Goal: Information Seeking & Learning: Find specific fact

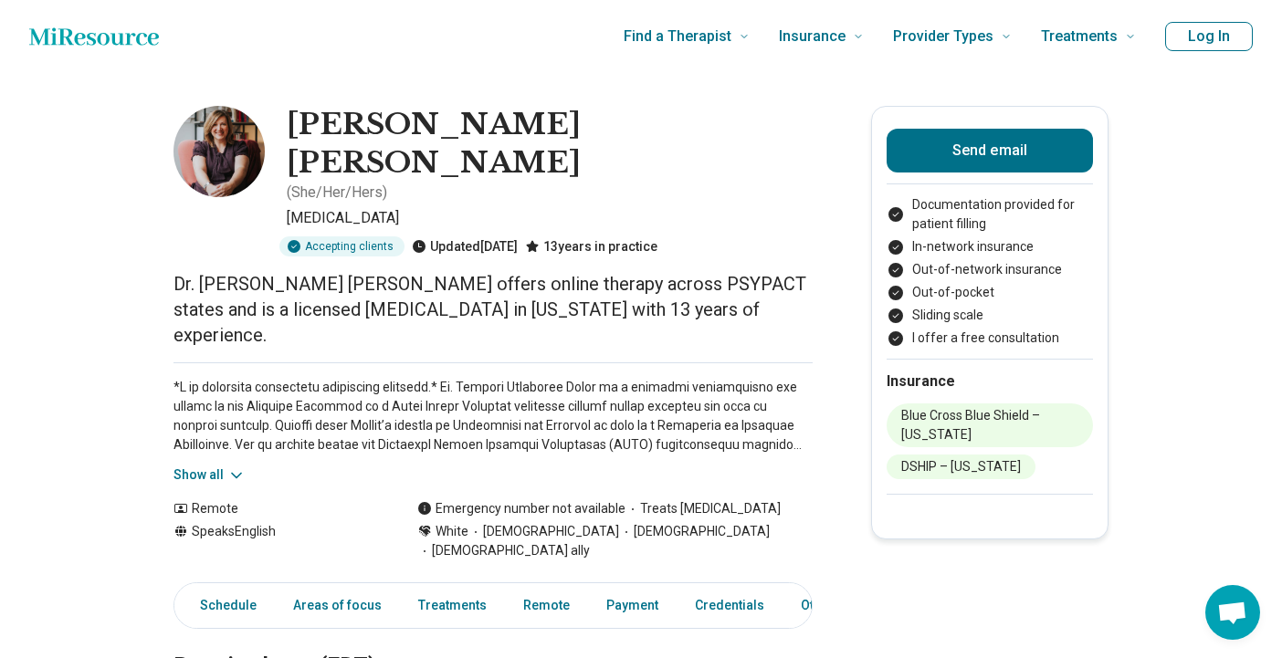
click at [491, 378] on p at bounding box center [493, 416] width 639 height 77
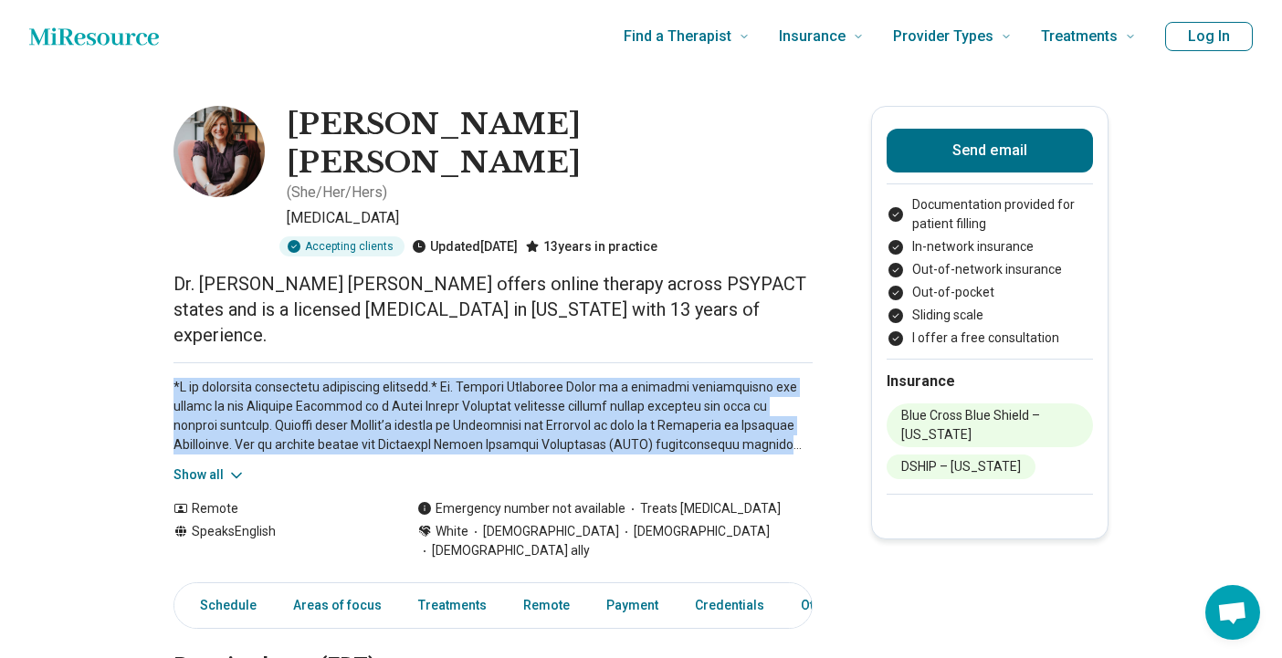
click at [491, 378] on p at bounding box center [493, 416] width 639 height 77
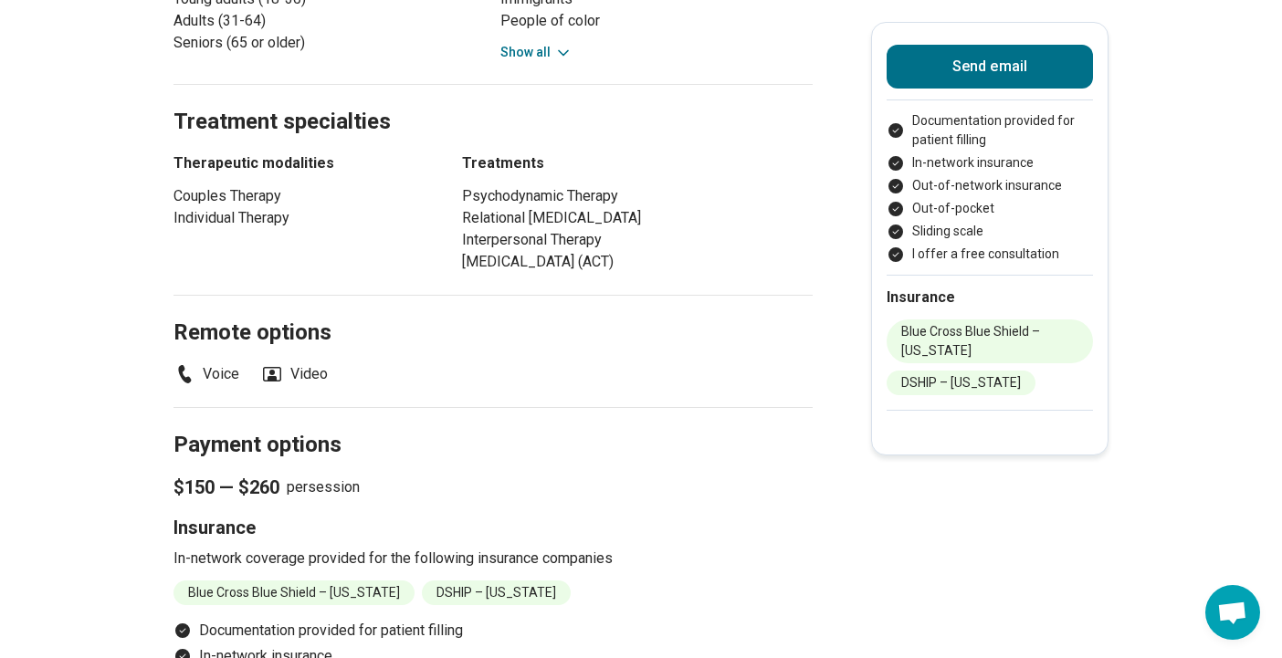
copy p "*I am currently conducting telehealth sessions.* Dr. [PERSON_NAME] [PERSON_NAME…"
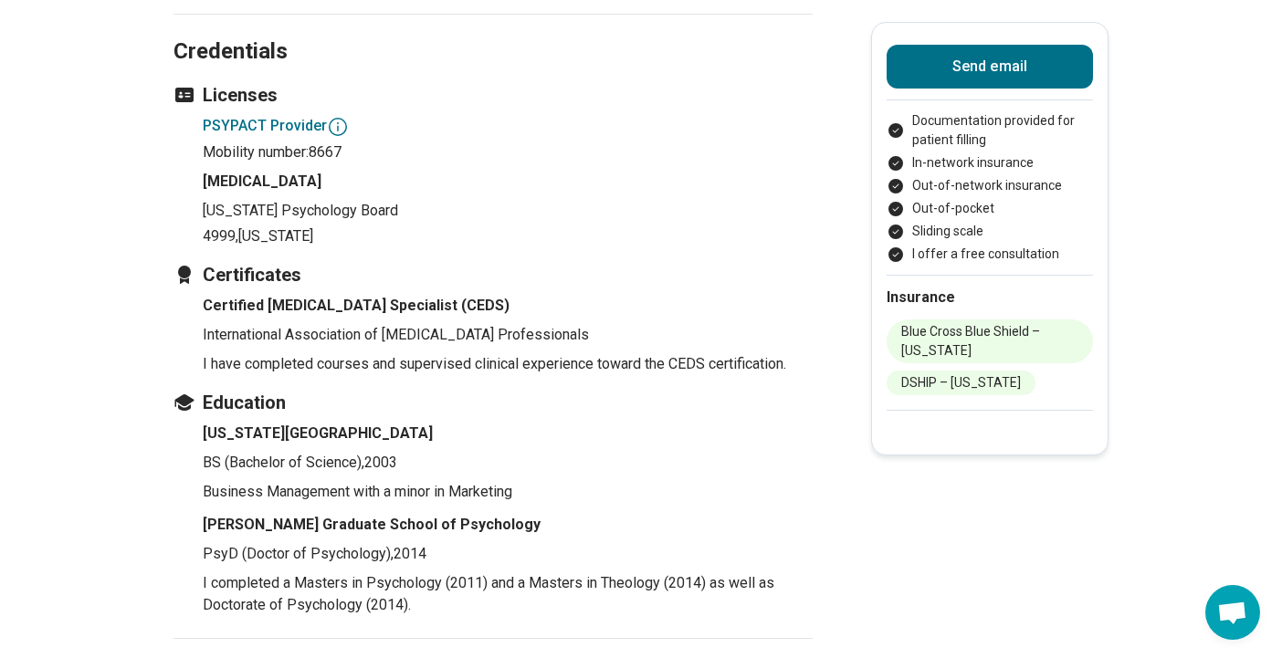
scroll to position [1974, 0]
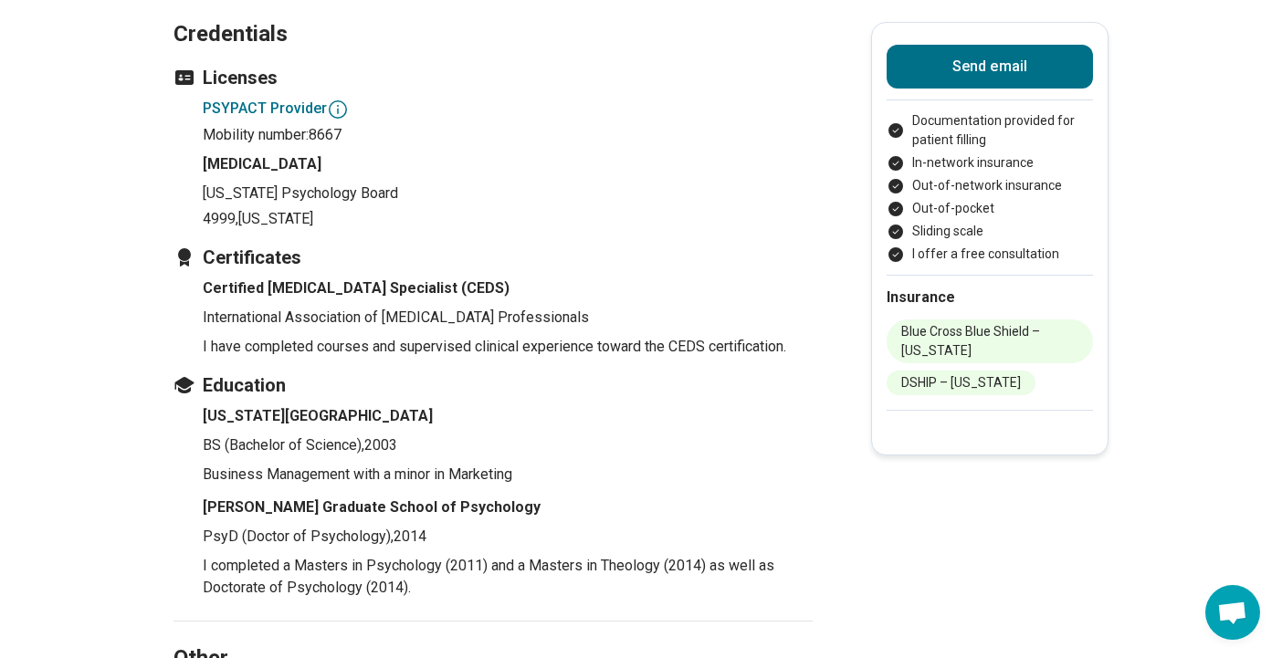
click at [428, 555] on p "I completed a Masters in Psychology (2011) and a Masters in Theology (2014) as …" at bounding box center [508, 577] width 610 height 44
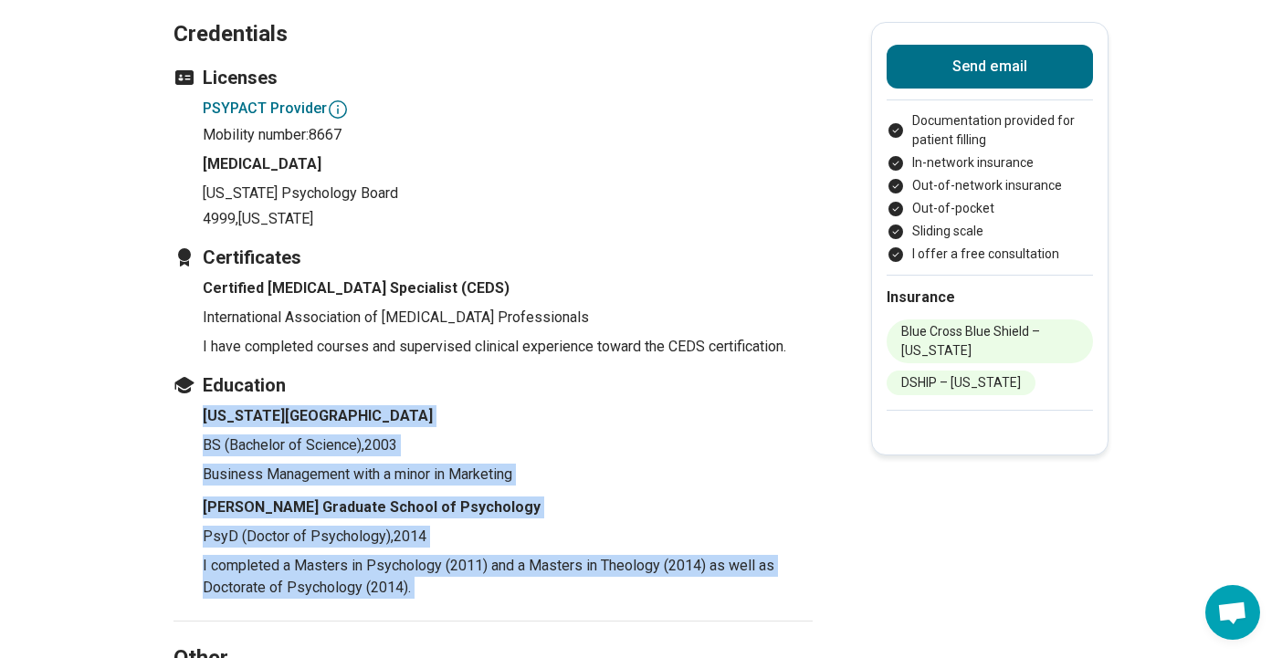
drag, startPoint x: 428, startPoint y: 484, endPoint x: 191, endPoint y: 315, distance: 291.4
click at [191, 405] on ul "[US_STATE][GEOGRAPHIC_DATA] BS (Bachelor of Science) , 2003 Business Management…" at bounding box center [493, 502] width 639 height 194
copy ul "[US_STATE][GEOGRAPHIC_DATA] BS (Bachelor of Science) , 2003 Business Management…"
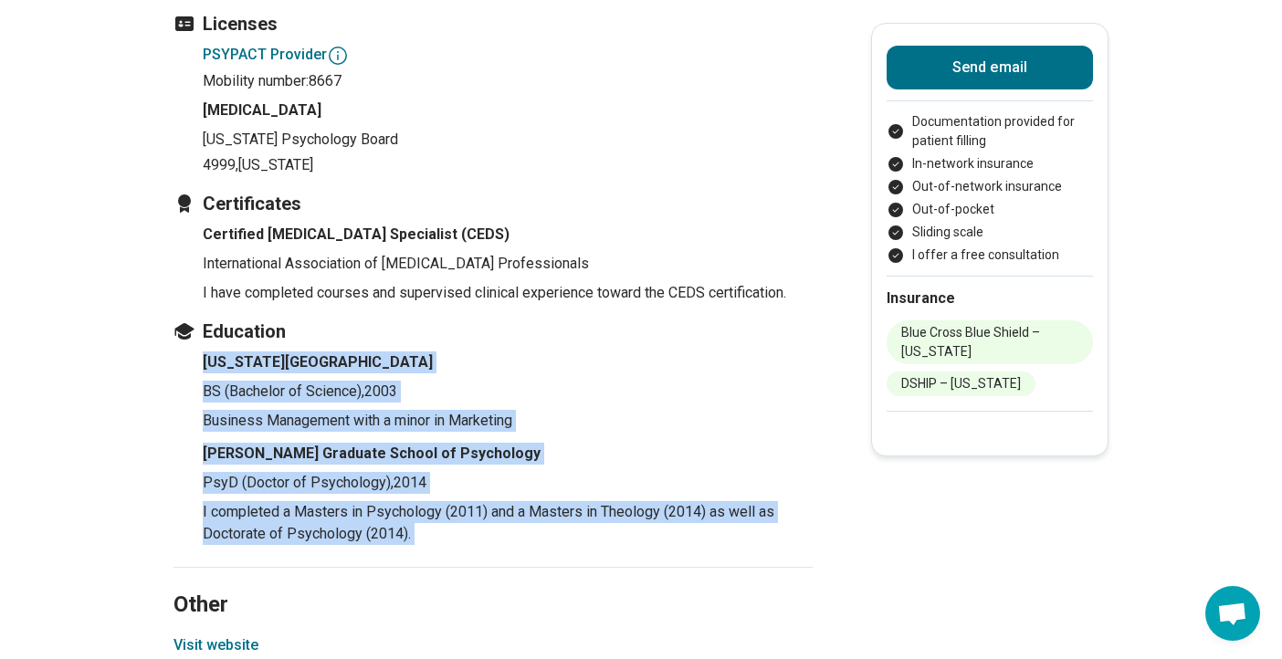
scroll to position [2029, 0]
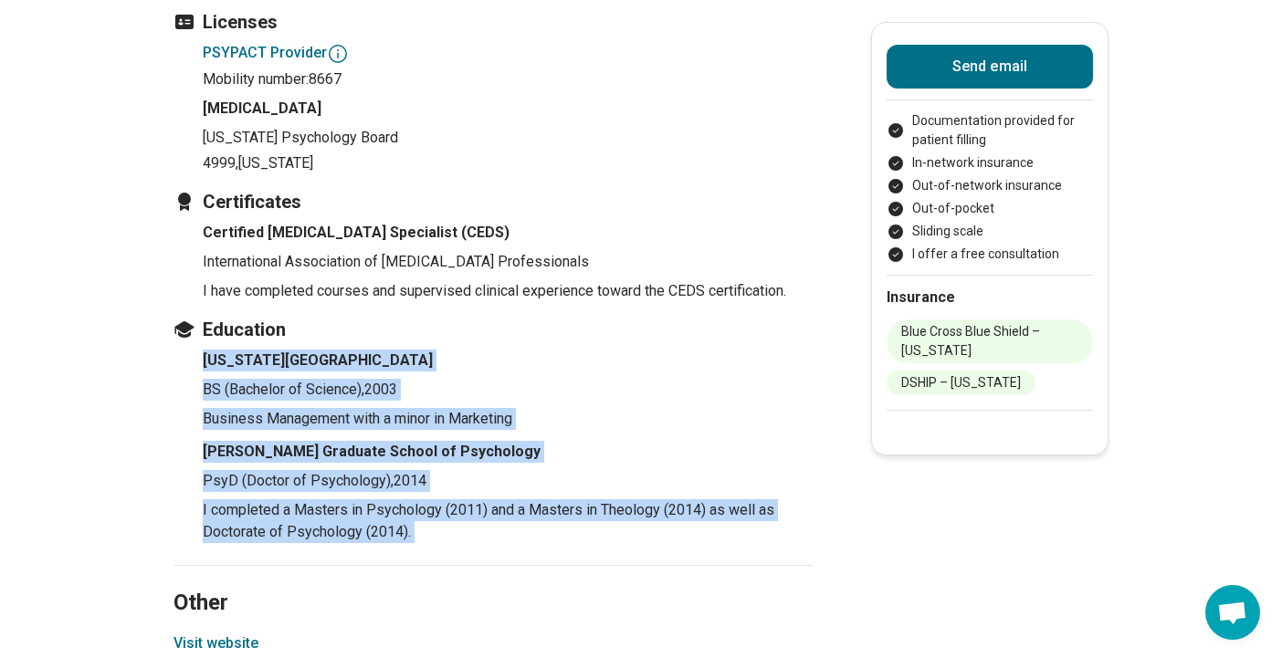
click at [269, 441] on h4 "[PERSON_NAME] Graduate School of Psychology" at bounding box center [508, 452] width 610 height 22
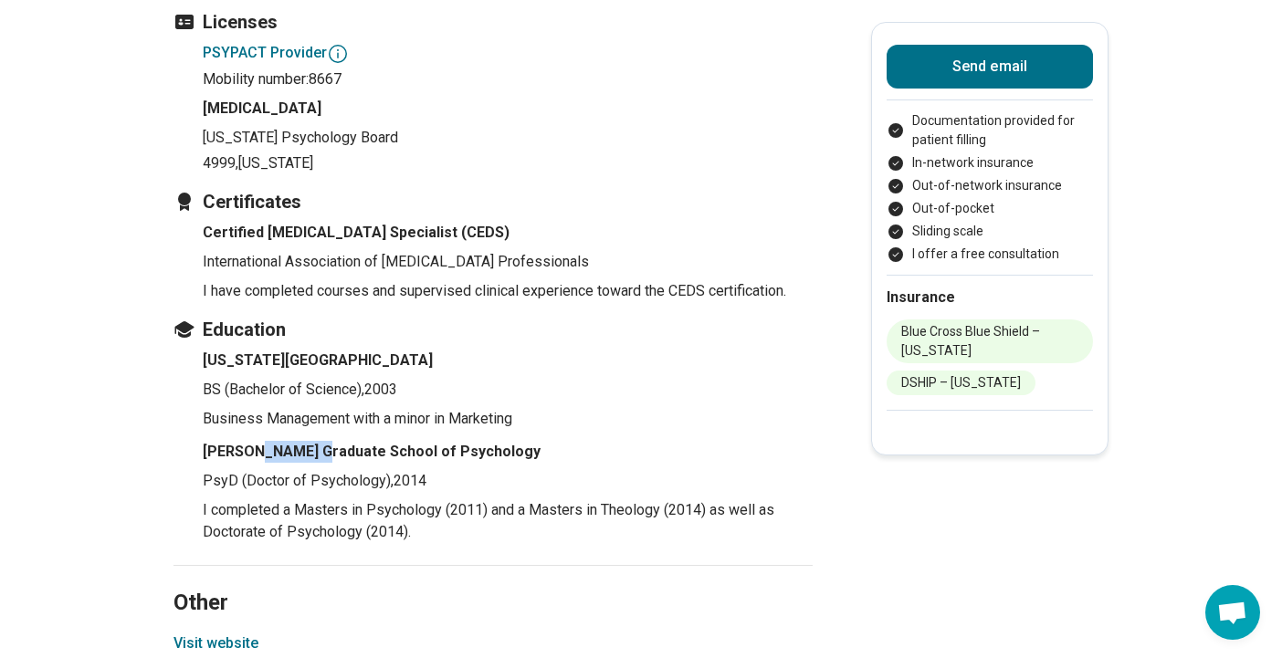
click at [269, 441] on h4 "[PERSON_NAME] Graduate School of Psychology" at bounding box center [508, 452] width 610 height 22
click at [407, 470] on p "PsyD (Doctor of Psychology) , 2014" at bounding box center [508, 481] width 610 height 22
click at [406, 470] on p "PsyD (Doctor of Psychology) , 2014" at bounding box center [508, 481] width 610 height 22
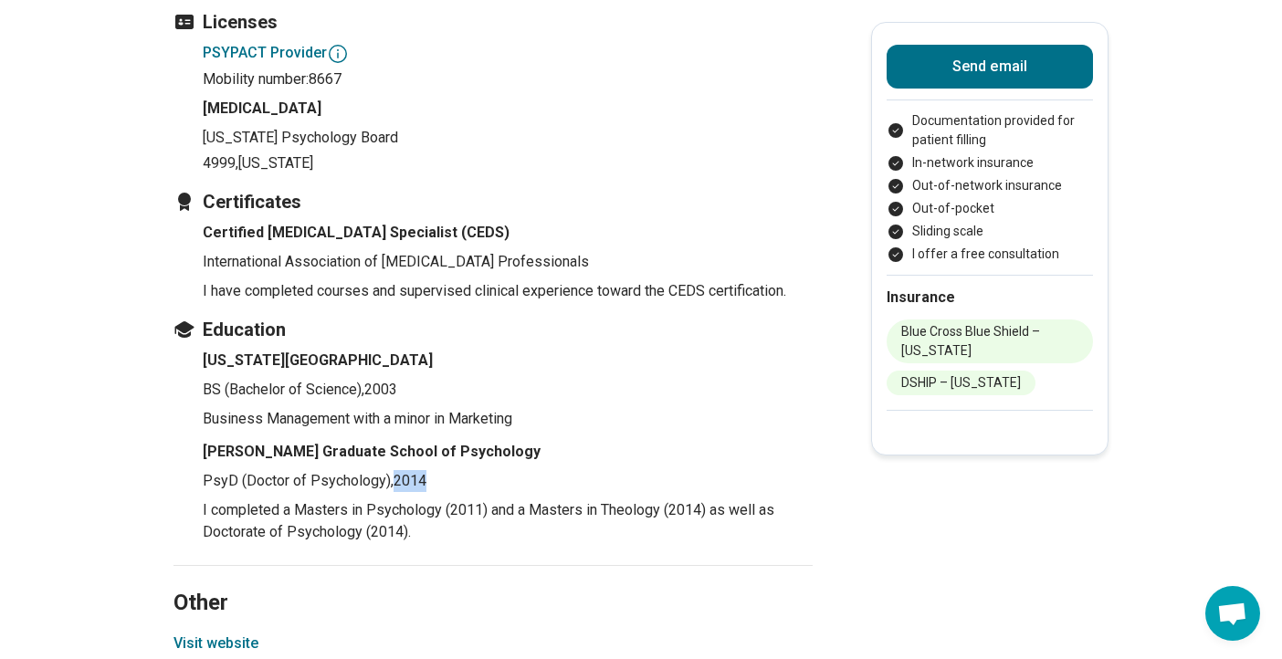
click at [406, 470] on p "PsyD (Doctor of Psychology) , 2014" at bounding box center [508, 481] width 610 height 22
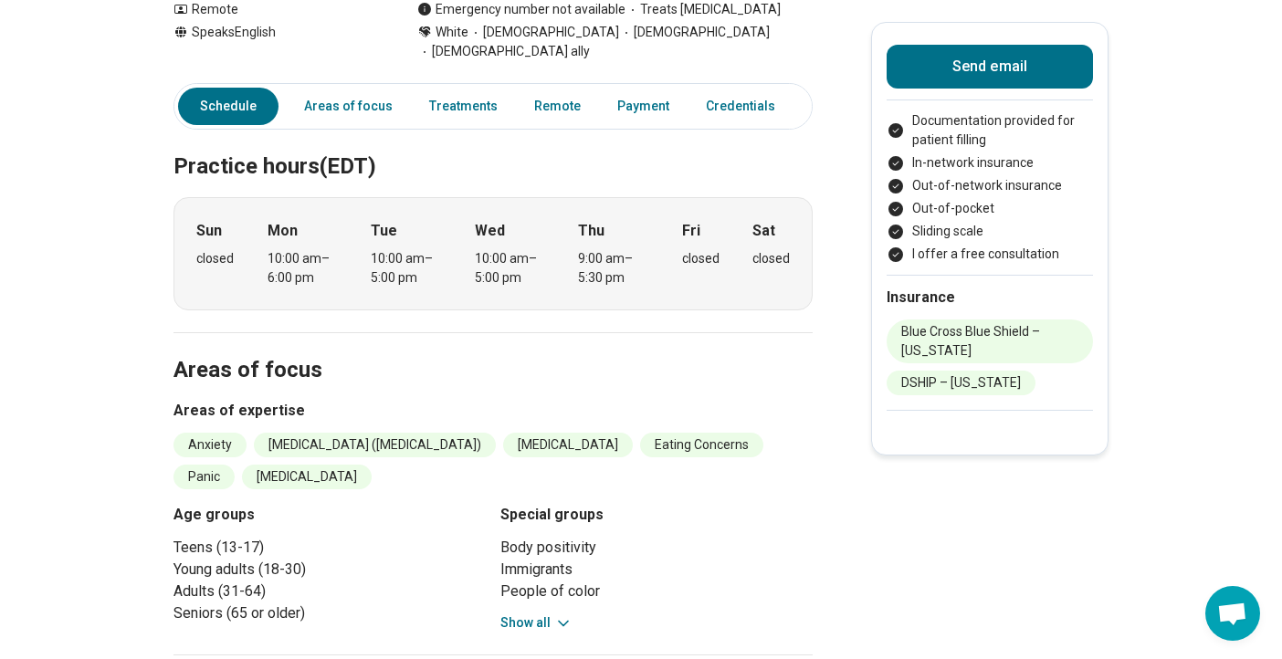
scroll to position [0, 0]
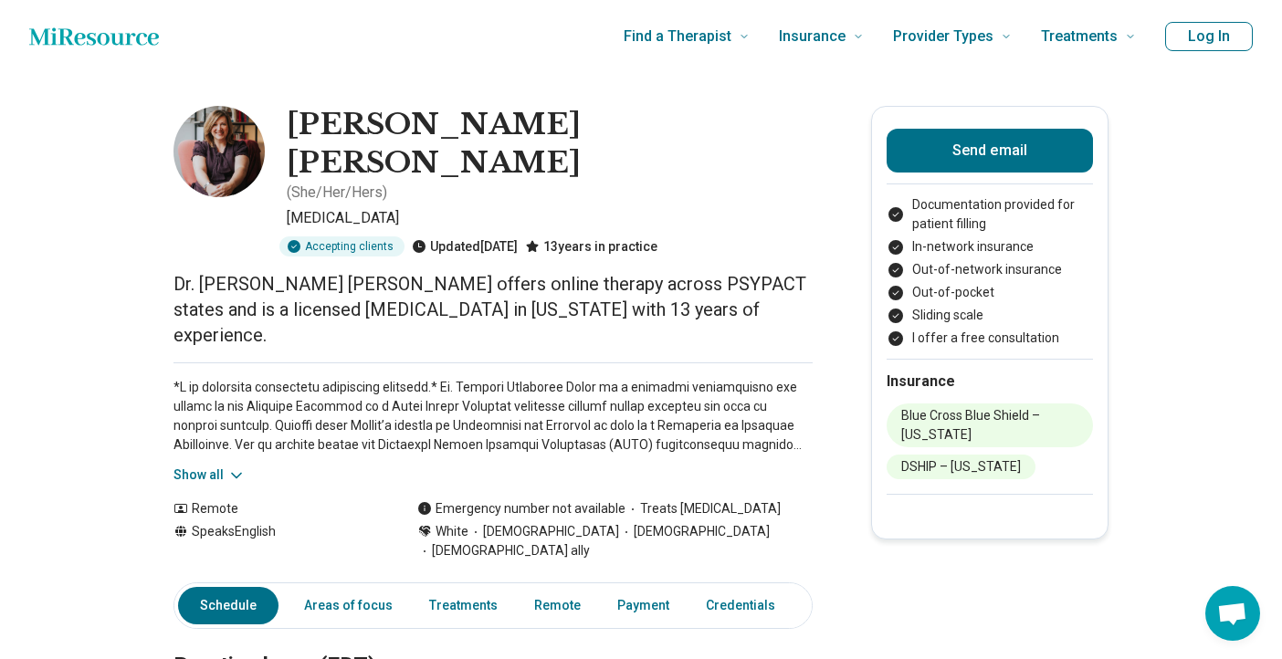
click at [197, 378] on p at bounding box center [493, 416] width 639 height 77
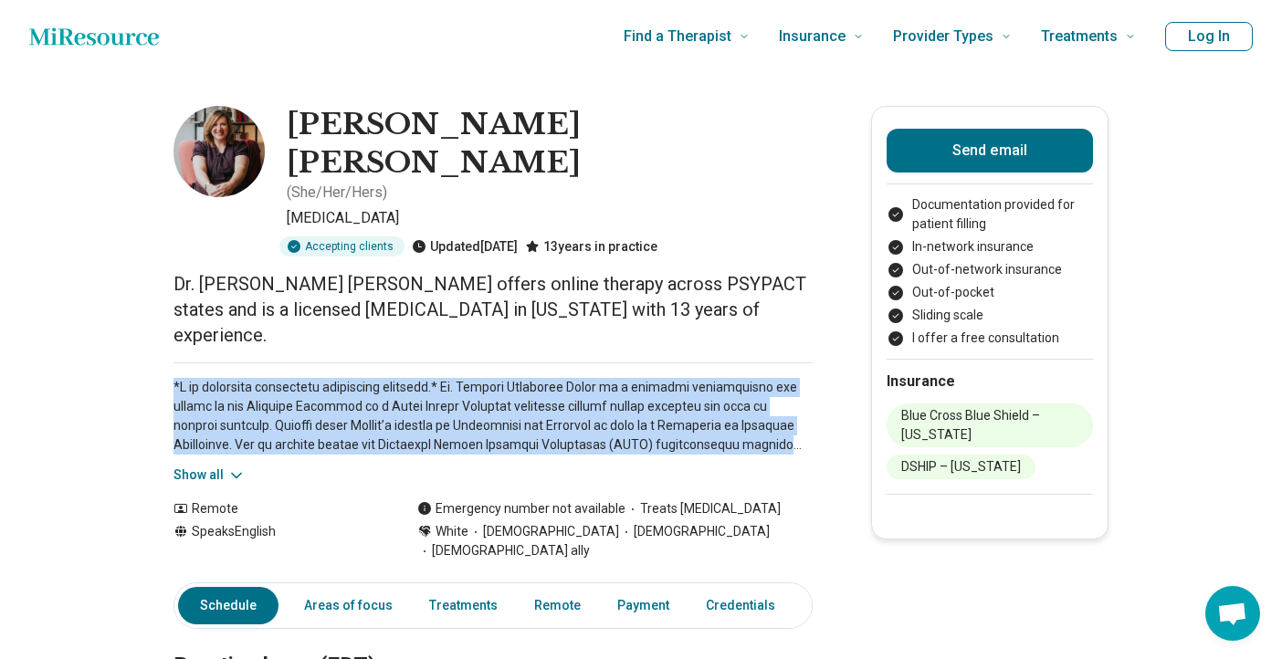
click at [197, 378] on p at bounding box center [493, 416] width 639 height 77
copy p "*I am currently conducting telehealth sessions.* Dr. [PERSON_NAME] [PERSON_NAME…"
click at [236, 467] on icon at bounding box center [236, 476] width 18 height 18
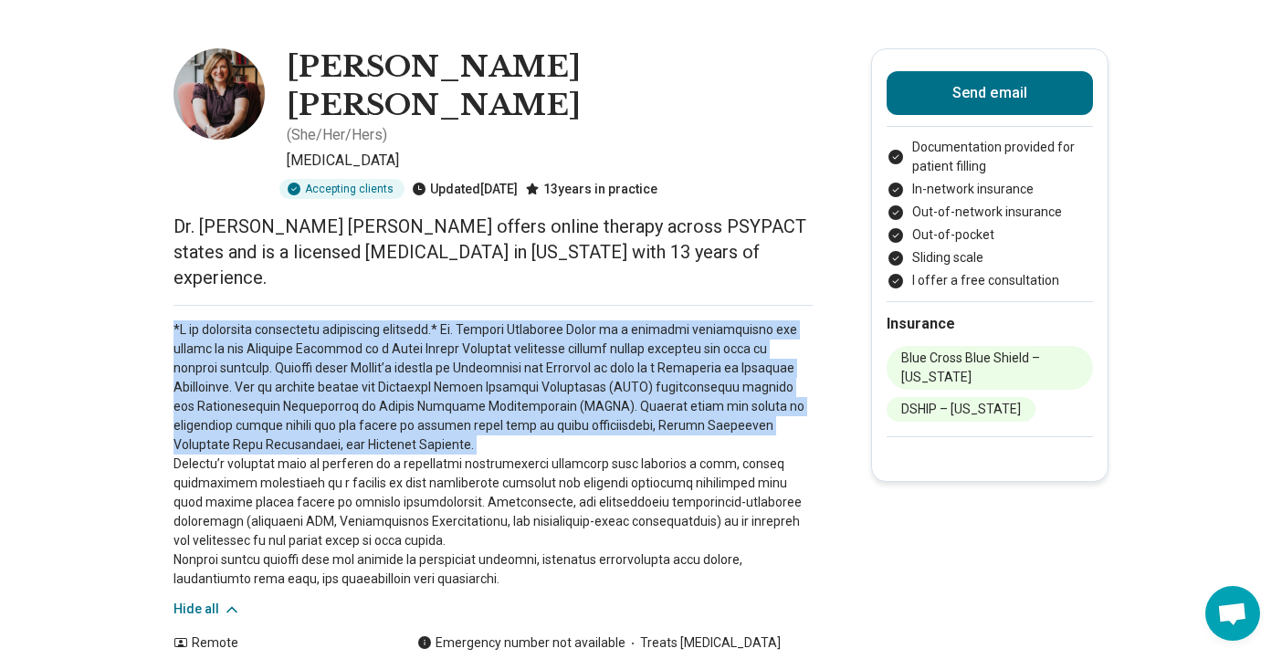
scroll to position [60, 0]
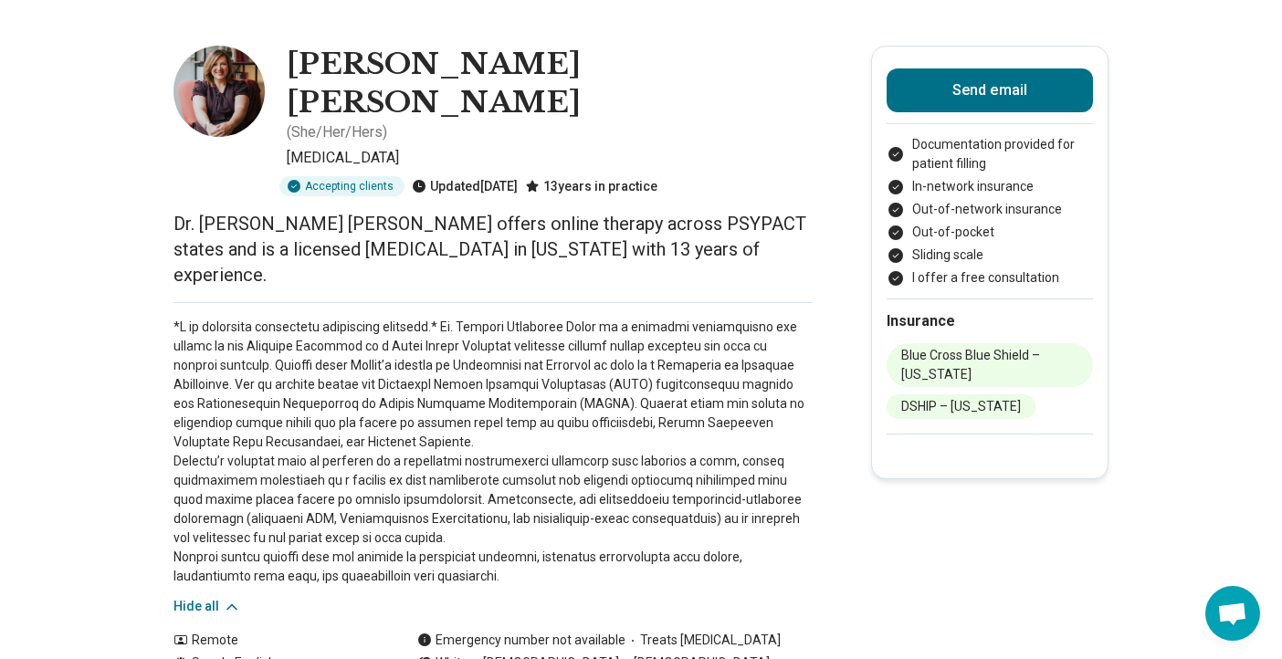
click at [430, 493] on p at bounding box center [493, 452] width 639 height 268
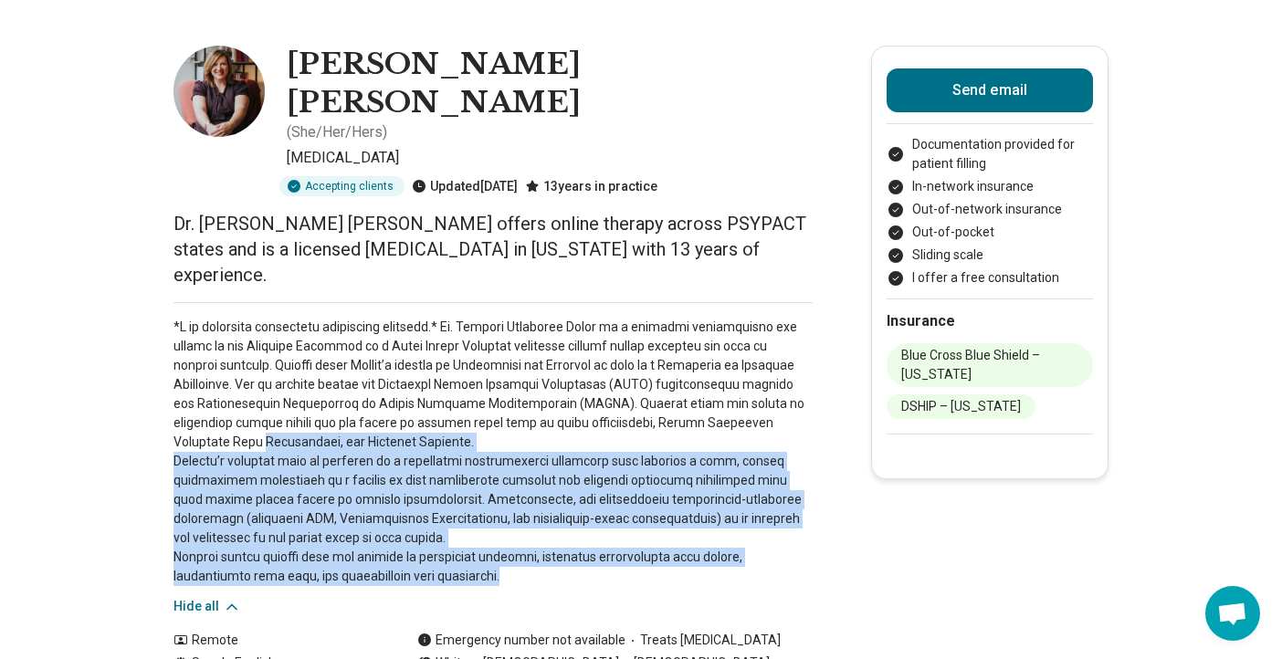
drag, startPoint x: 430, startPoint y: 488, endPoint x: 155, endPoint y: 364, distance: 301.3
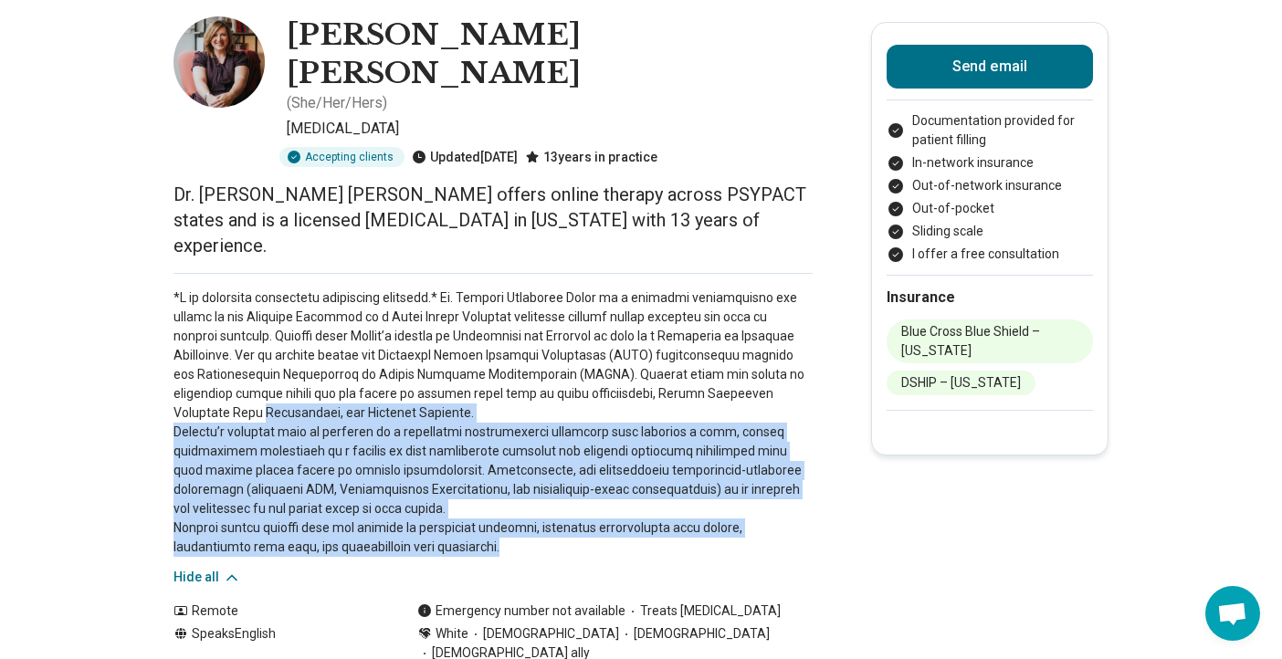
scroll to position [96, 0]
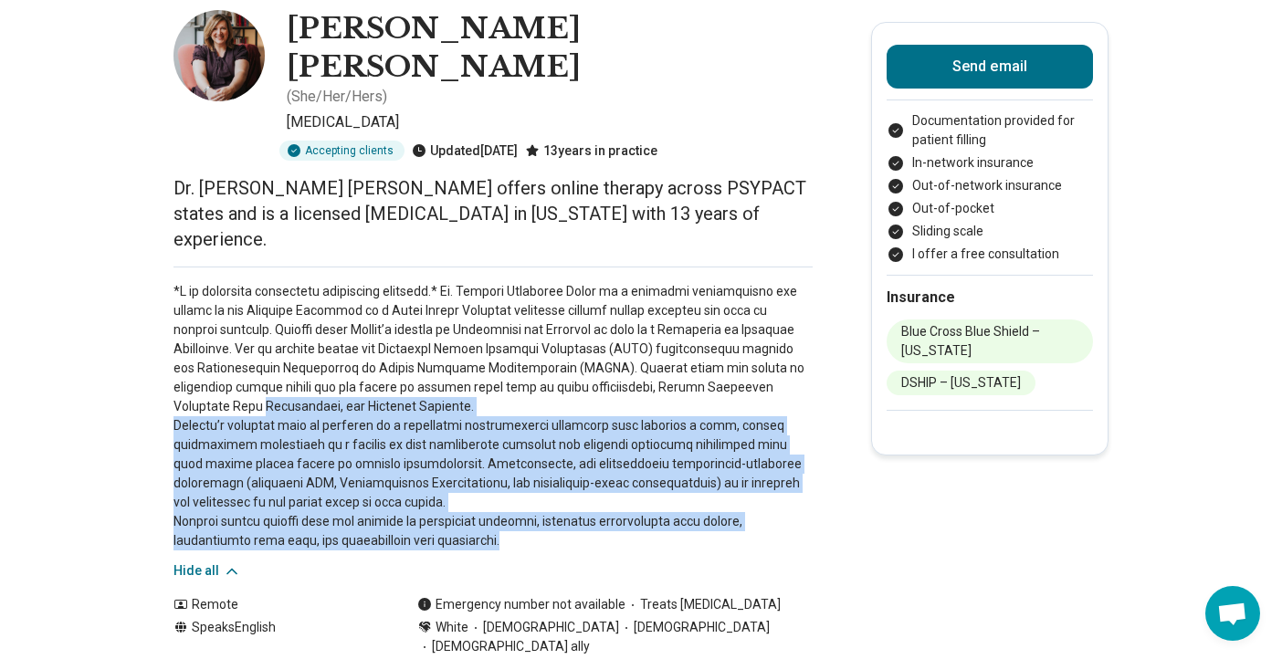
copy p "Coordinator, and Clinical Director. [PERSON_NAME]’s clinical work is grounded i…"
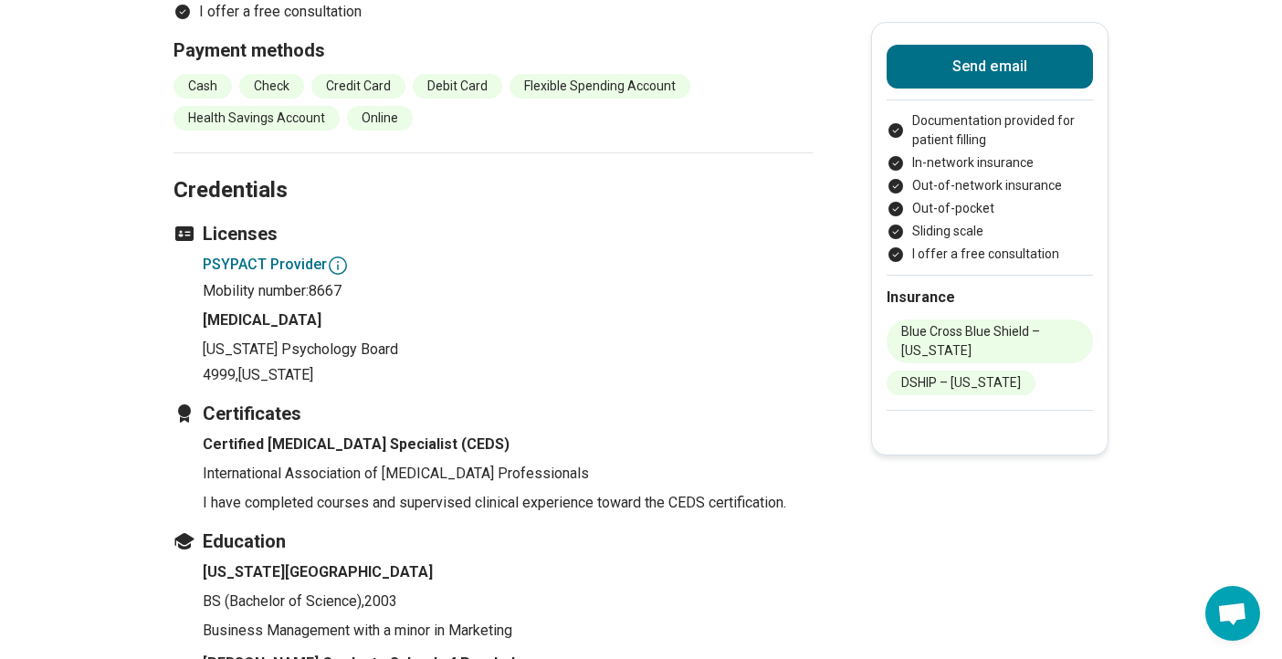
scroll to position [2006, 0]
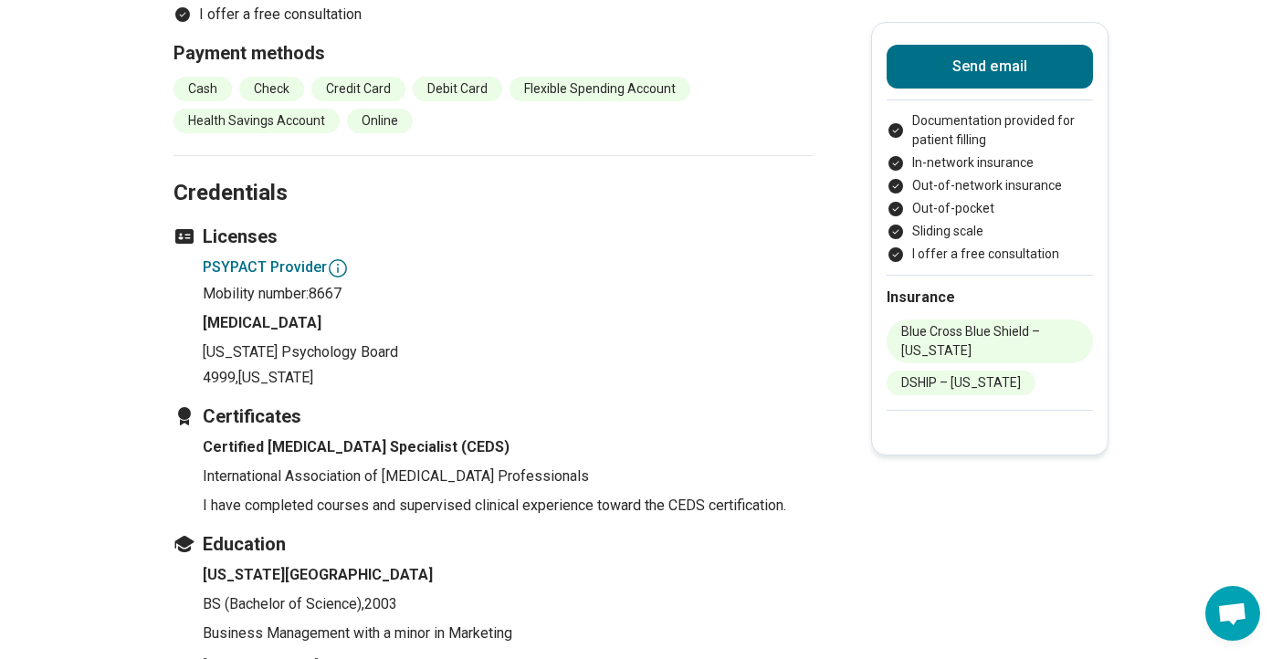
drag, startPoint x: 203, startPoint y: 247, endPoint x: 335, endPoint y: 268, distance: 134.1
click at [335, 312] on li "[MEDICAL_DATA] [US_STATE] Psychology Board 4999 , [US_STATE]" at bounding box center [508, 350] width 610 height 77
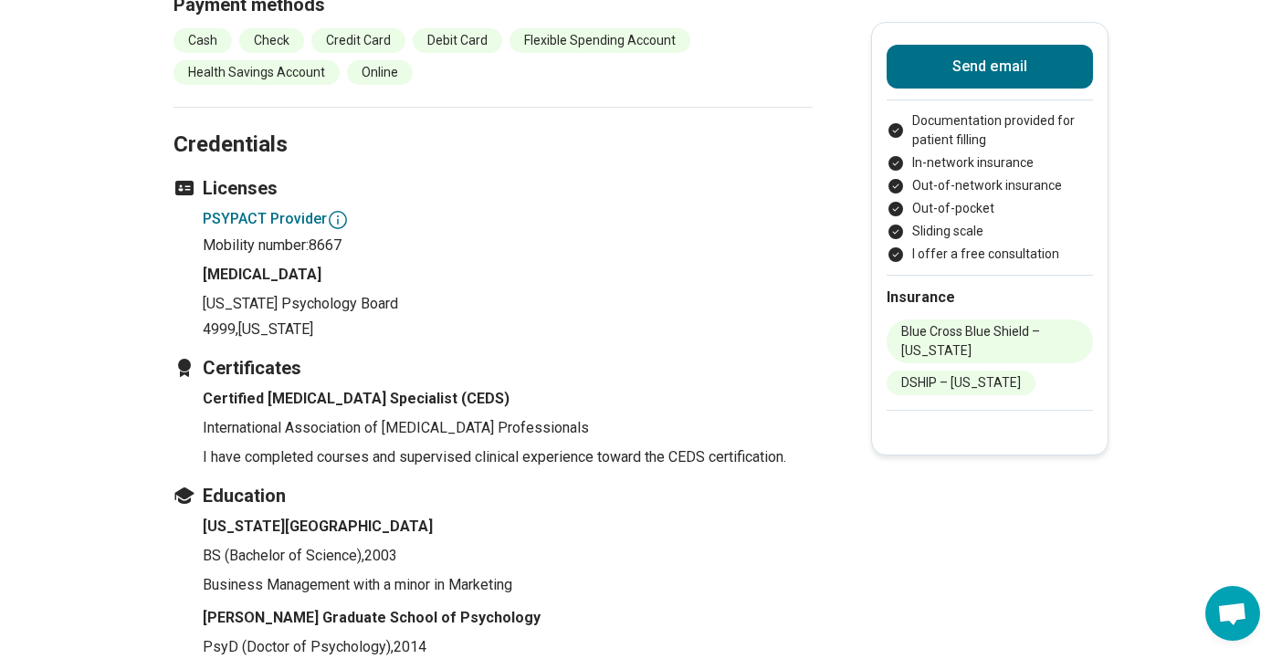
scroll to position [2053, 0]
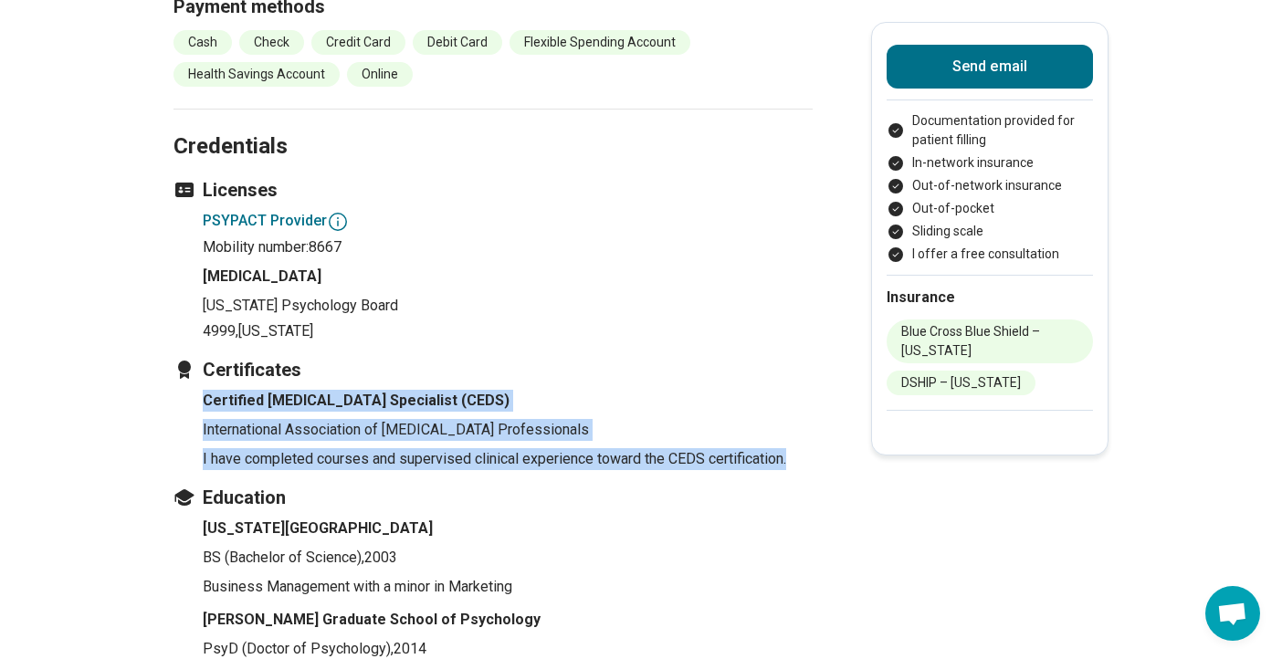
drag, startPoint x: 201, startPoint y: 297, endPoint x: 806, endPoint y: 351, distance: 607.9
click at [806, 390] on ul "Certified [MEDICAL_DATA] Specialist (CEDS) International Association of [MEDICA…" at bounding box center [493, 430] width 639 height 80
copy li "Certified [MEDICAL_DATA] Specialist (CEDS) International Association of [MEDICA…"
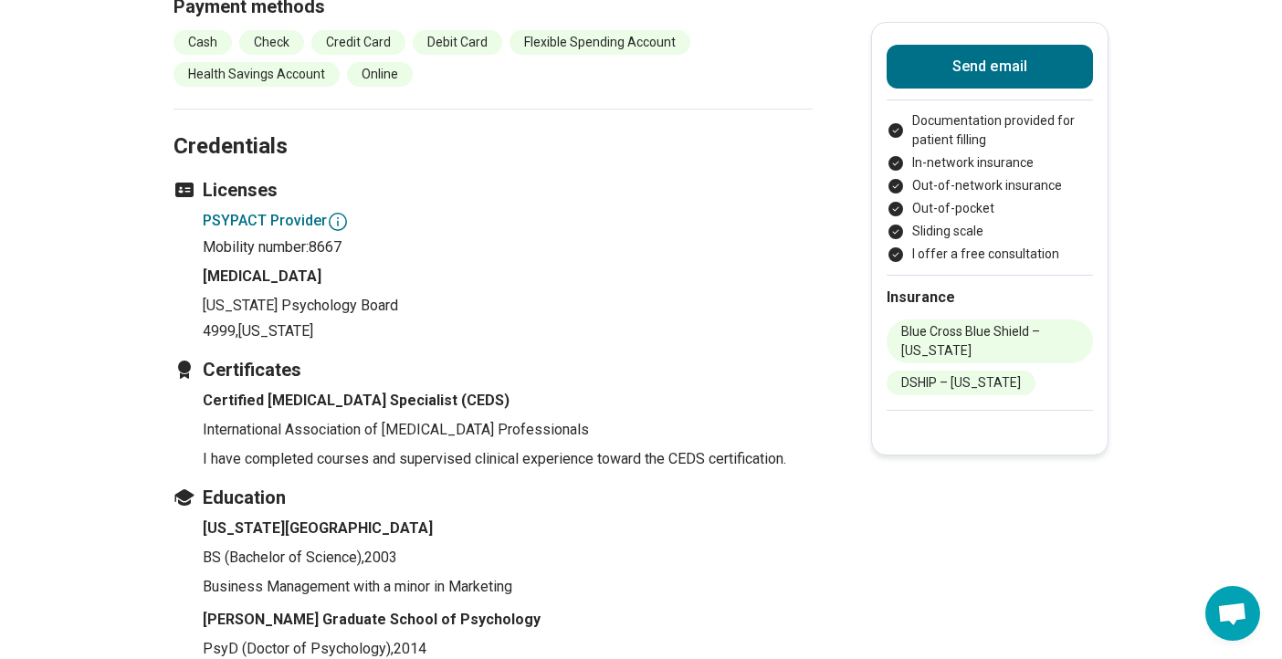
click at [234, 266] on h4 "[MEDICAL_DATA]" at bounding box center [508, 277] width 610 height 22
drag, startPoint x: 206, startPoint y: 170, endPoint x: 364, endPoint y: 233, distance: 170.1
copy li "[MEDICAL_DATA] [US_STATE] Psychology Board 4999 , [US_STATE]"
click at [227, 295] on p "[US_STATE] Psychology Board" at bounding box center [508, 306] width 610 height 22
drag, startPoint x: 205, startPoint y: 201, endPoint x: 423, endPoint y: 203, distance: 217.4
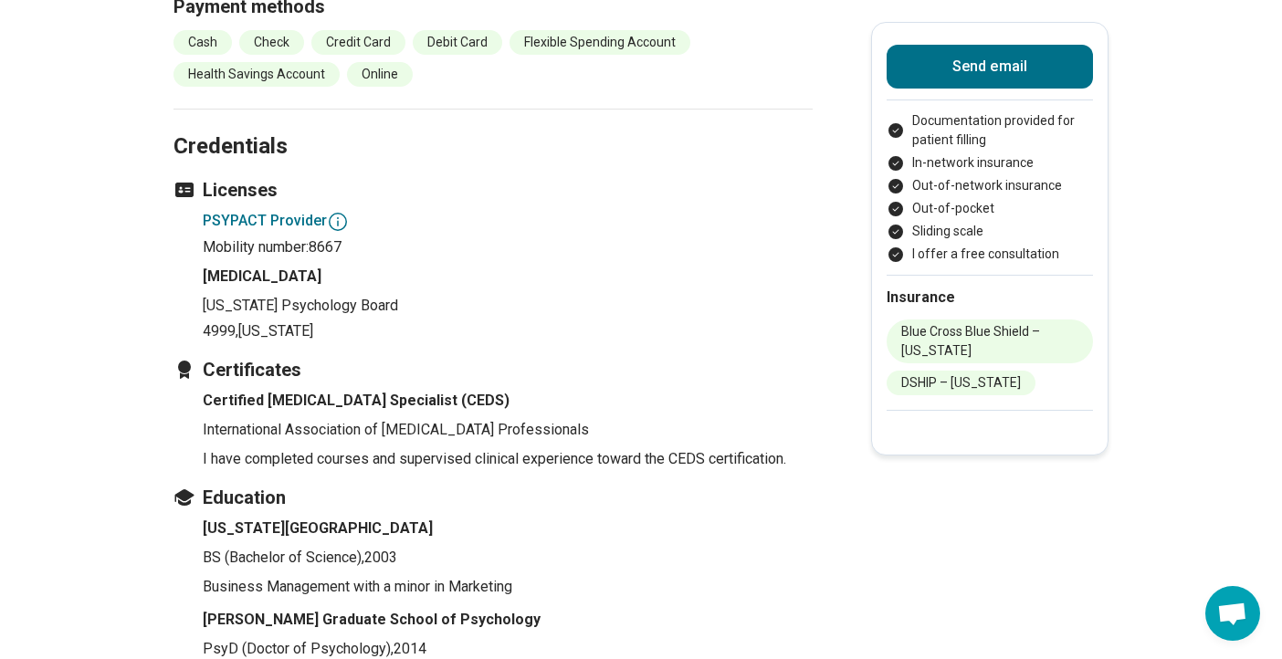
click at [423, 295] on p "[US_STATE] Psychology Board" at bounding box center [508, 306] width 610 height 22
drag, startPoint x: 247, startPoint y: 227, endPoint x: 344, endPoint y: 226, distance: 97.7
click at [344, 321] on p "4999 , [US_STATE]" at bounding box center [508, 332] width 610 height 22
copy span "[US_STATE]"
click at [366, 419] on p "International Association of [MEDICAL_DATA] Professionals" at bounding box center [508, 430] width 610 height 22
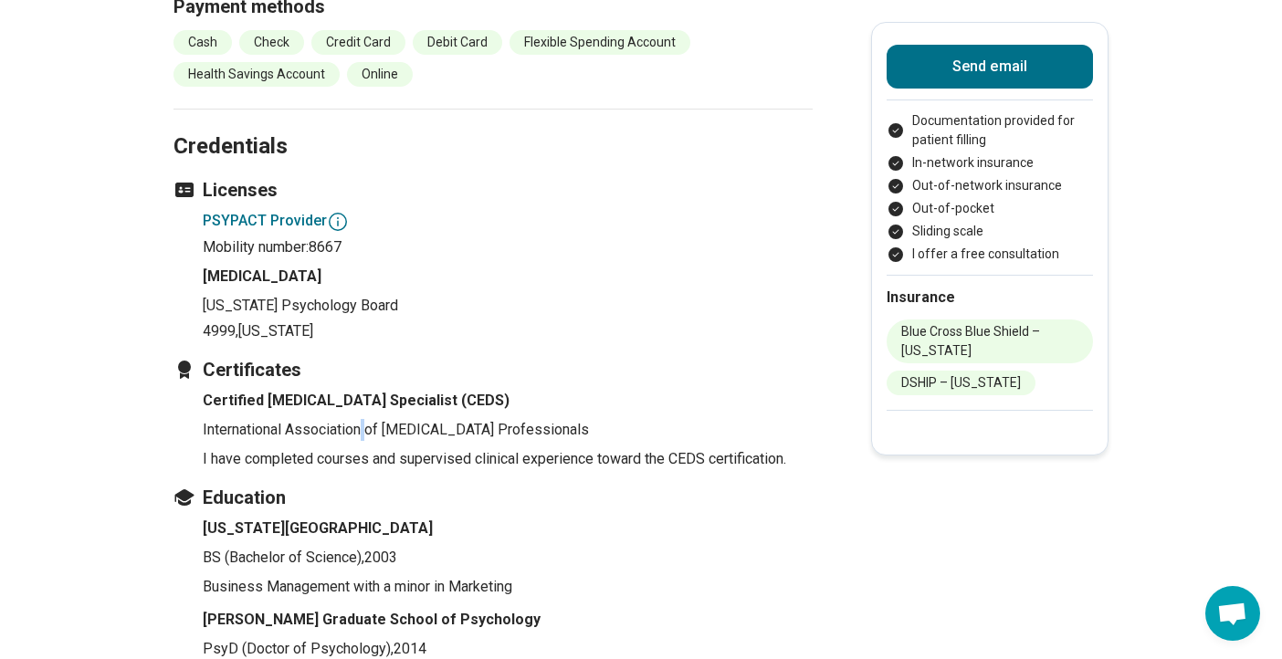
click at [366, 419] on p "International Association of [MEDICAL_DATA] Professionals" at bounding box center [508, 430] width 610 height 22
copy p "International Association of [MEDICAL_DATA] Professionals"
